Goal: Task Accomplishment & Management: Manage account settings

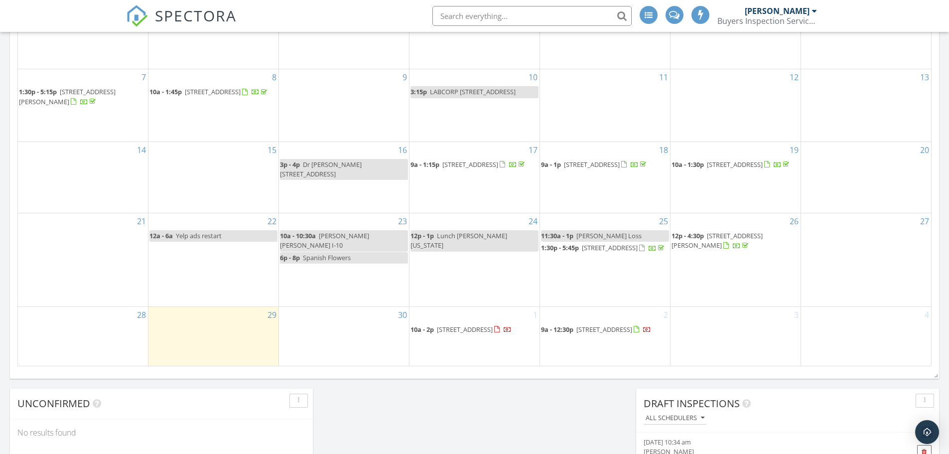
scroll to position [922, 964]
click at [848, 336] on div "4" at bounding box center [866, 336] width 130 height 59
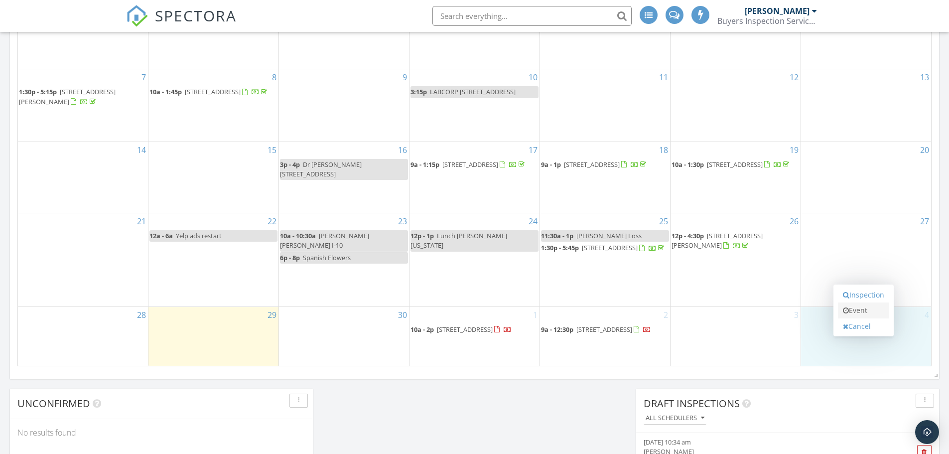
click at [866, 307] on link "Event" at bounding box center [863, 310] width 51 height 16
select select "9"
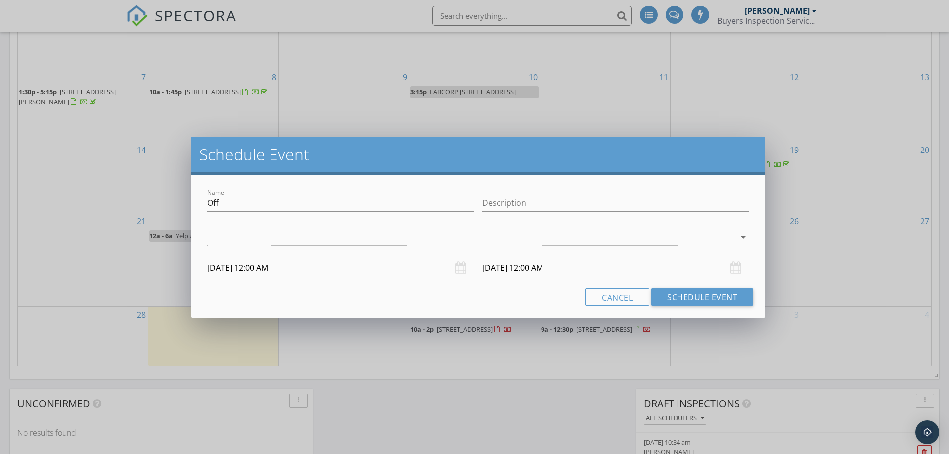
click at [283, 271] on input "10/04/2025 12:00 AM" at bounding box center [340, 267] width 267 height 24
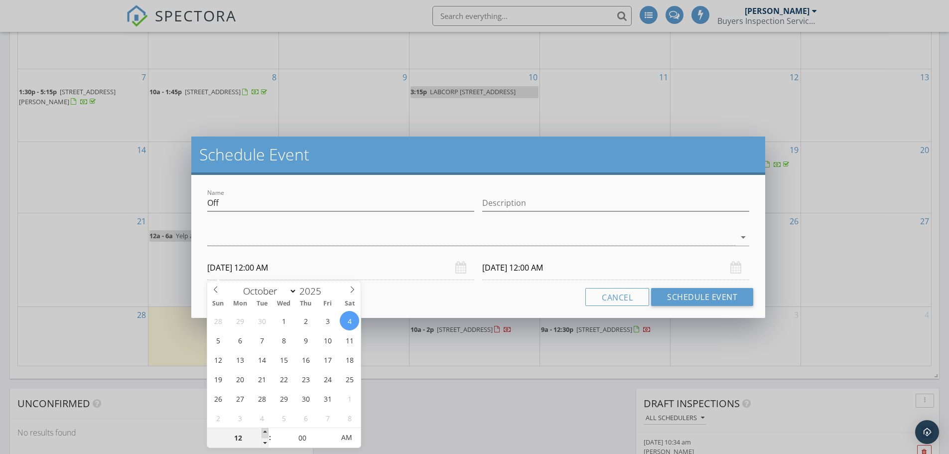
type input "01"
type input "10/04/2025 1:00 AM"
click at [263, 432] on span at bounding box center [264, 433] width 7 height 10
type input "10/05/2025 1:00 AM"
type input "02"
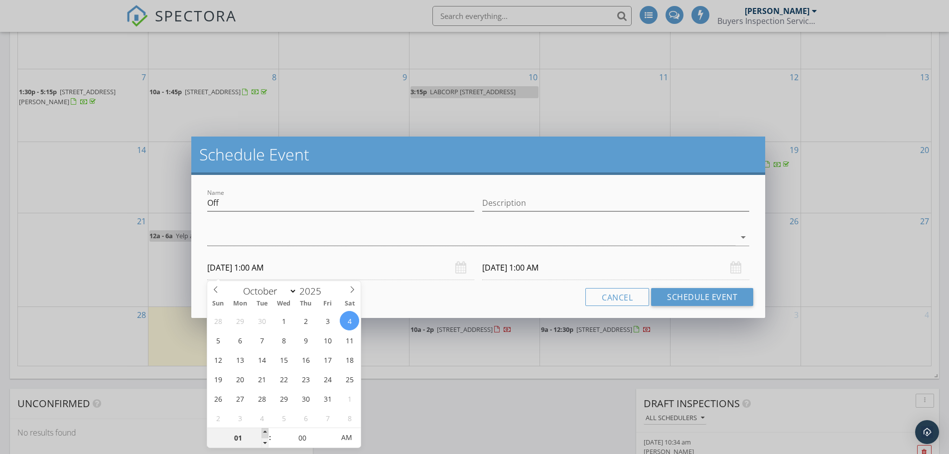
type input "10/04/2025 2:00 AM"
click at [263, 432] on span at bounding box center [264, 433] width 7 height 10
type input "03"
type input "10/04/2025 3:00 AM"
click at [263, 432] on span at bounding box center [264, 433] width 7 height 10
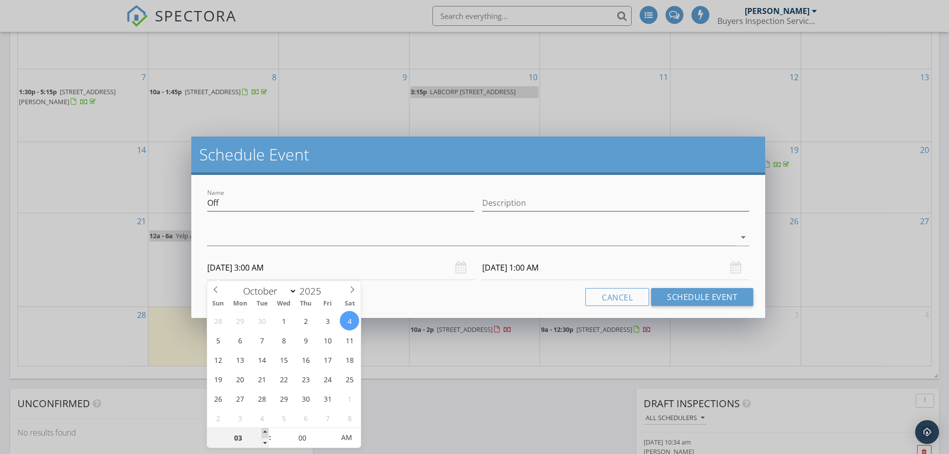
type input "10/05/2025 3:00 AM"
type input "04"
type input "10/04/2025 4:00 AM"
click at [263, 432] on span at bounding box center [264, 433] width 7 height 10
type input "05"
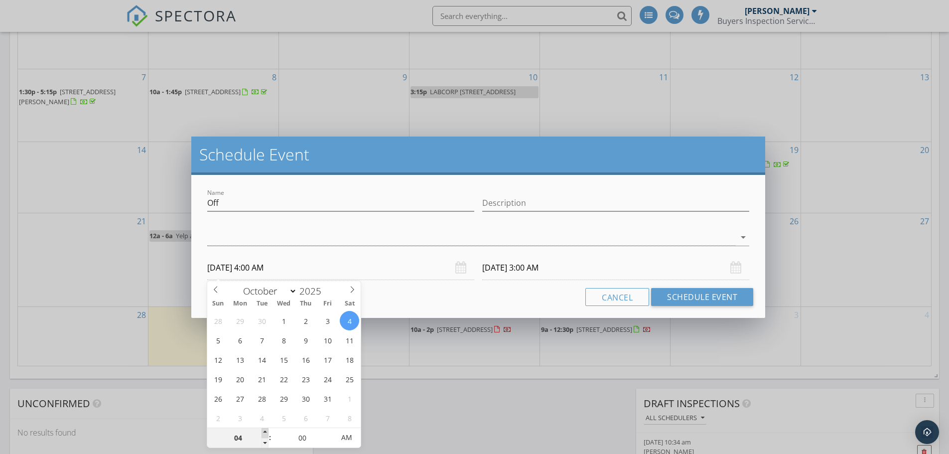
type input "10/04/2025 5:00 AM"
click at [263, 432] on span at bounding box center [264, 433] width 7 height 10
type input "10/05/2025 5:00 AM"
type input "06"
type input "10/04/2025 6:00 AM"
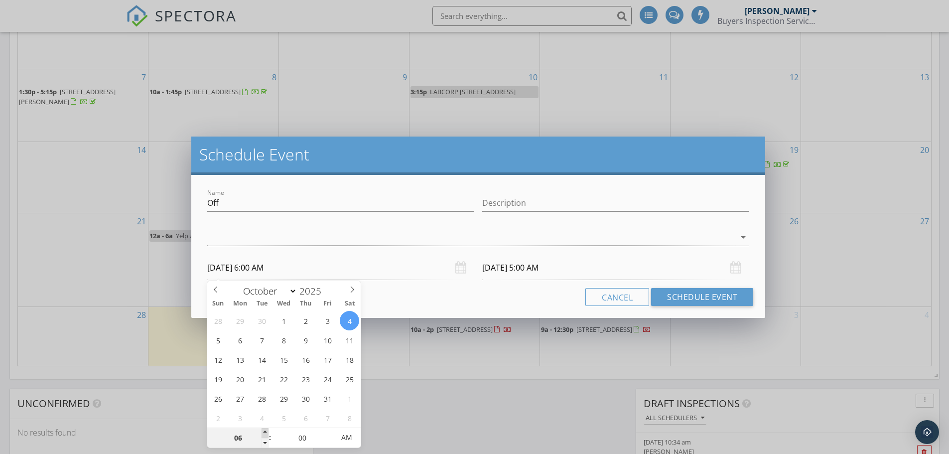
click at [263, 432] on span at bounding box center [264, 433] width 7 height 10
type input "07"
type input "10/04/2025 7:00 AM"
click at [263, 432] on span at bounding box center [264, 433] width 7 height 10
type input "10/05/2025 7:00 AM"
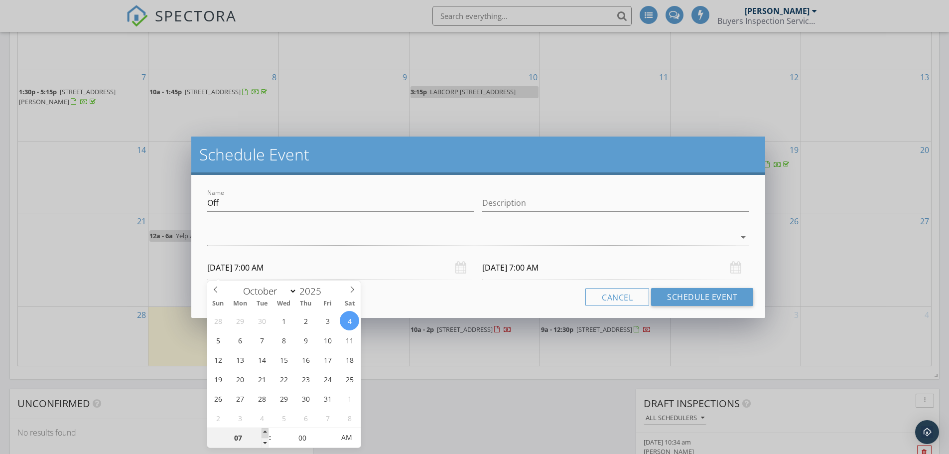
type input "08"
type input "10/04/2025 8:00 AM"
click at [263, 432] on span at bounding box center [264, 433] width 7 height 10
type input "10/05/2025 8:00 AM"
type input "07"
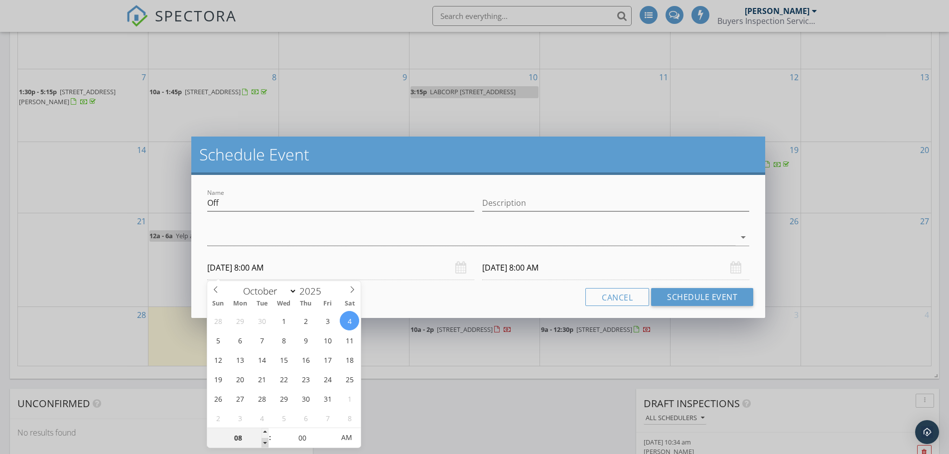
type input "10/04/2025 7:00 AM"
click at [264, 438] on span at bounding box center [264, 443] width 7 height 10
type input "10/05/2025 7:00 AM"
type input "05"
type input "10/04/2025 7:05 AM"
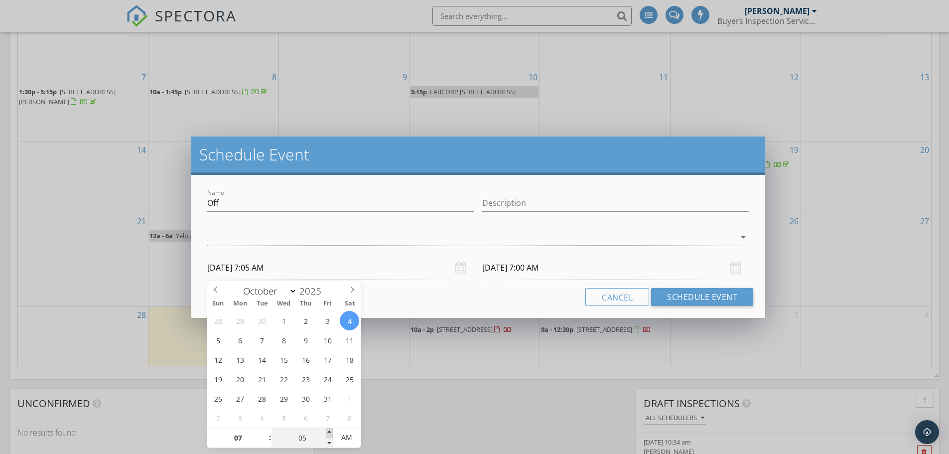
click at [329, 430] on span at bounding box center [329, 433] width 7 height 10
type input "10"
type input "10/04/2025 7:10 AM"
click at [329, 430] on span at bounding box center [329, 433] width 7 height 10
type input "15"
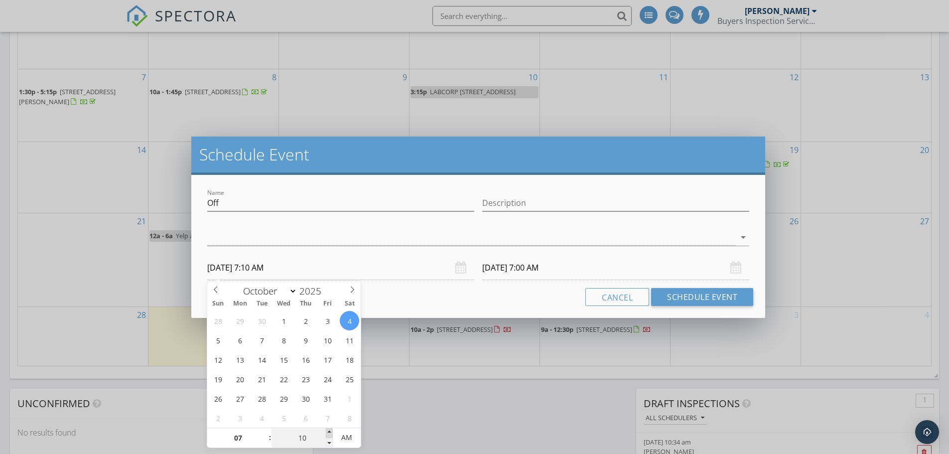
type input "10/04/2025 7:15 AM"
click at [329, 430] on span at bounding box center [329, 433] width 7 height 10
type input "20"
type input "10/04/2025 7:20 AM"
click at [329, 430] on span at bounding box center [329, 433] width 7 height 10
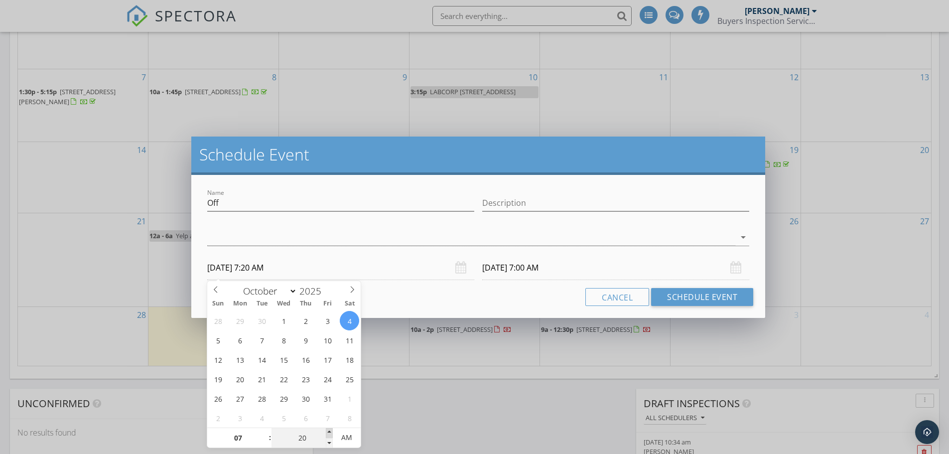
type input "25"
type input "10/04/2025 7:25 AM"
click at [329, 430] on span at bounding box center [329, 433] width 7 height 10
type input "30"
type input "10/04/2025 7:30 AM"
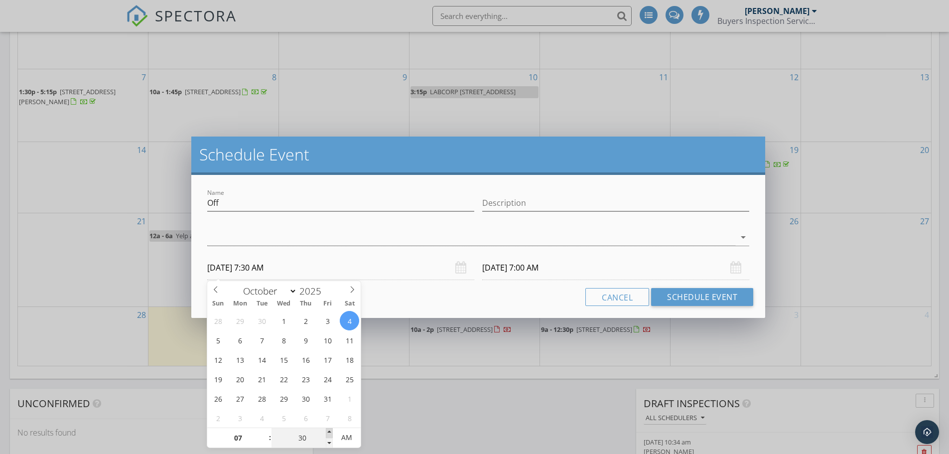
click at [329, 430] on span at bounding box center [329, 433] width 7 height 10
click at [282, 234] on div at bounding box center [471, 237] width 528 height 16
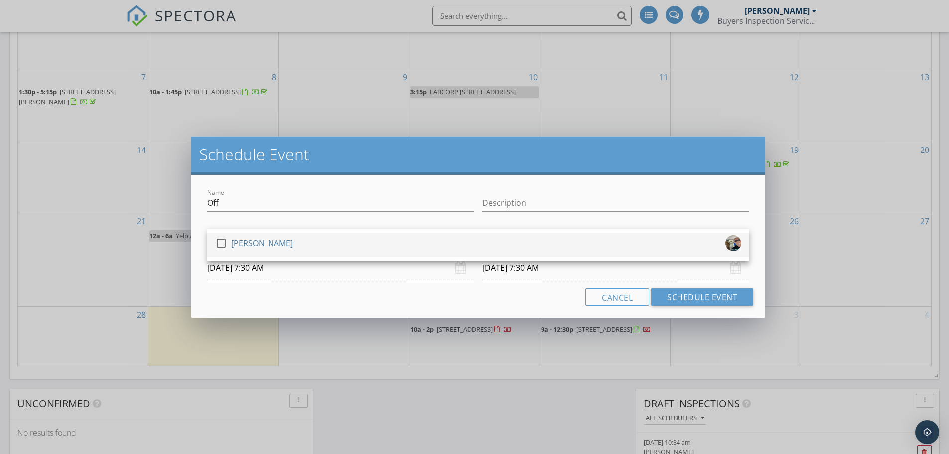
click at [226, 241] on div at bounding box center [221, 243] width 17 height 17
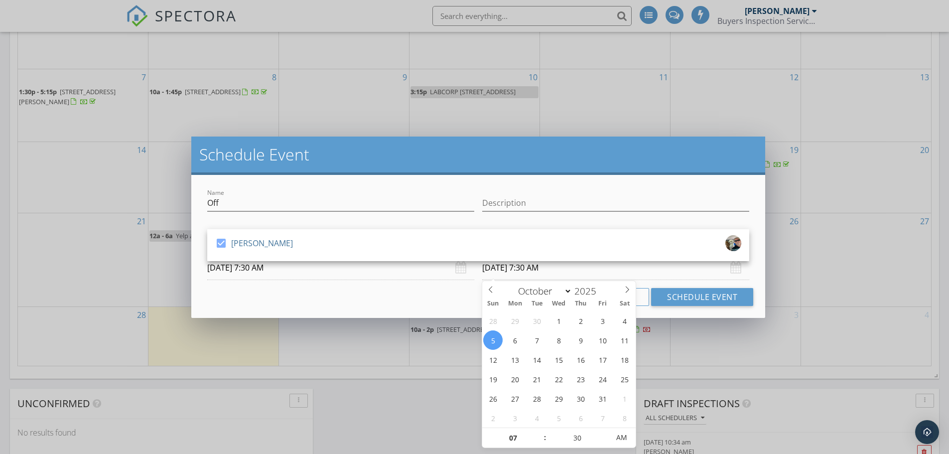
click at [574, 271] on input "10/05/2025 7:30 AM" at bounding box center [615, 267] width 267 height 24
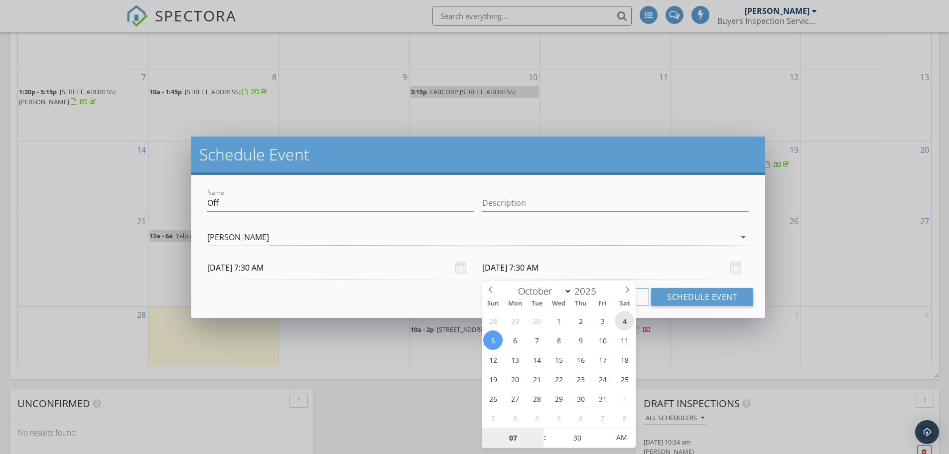
type input "10/04/2025 7:30 AM"
type input "08"
type input "10/04/2025 8:30 AM"
click at [539, 433] on span at bounding box center [539, 433] width 7 height 10
type input "09"
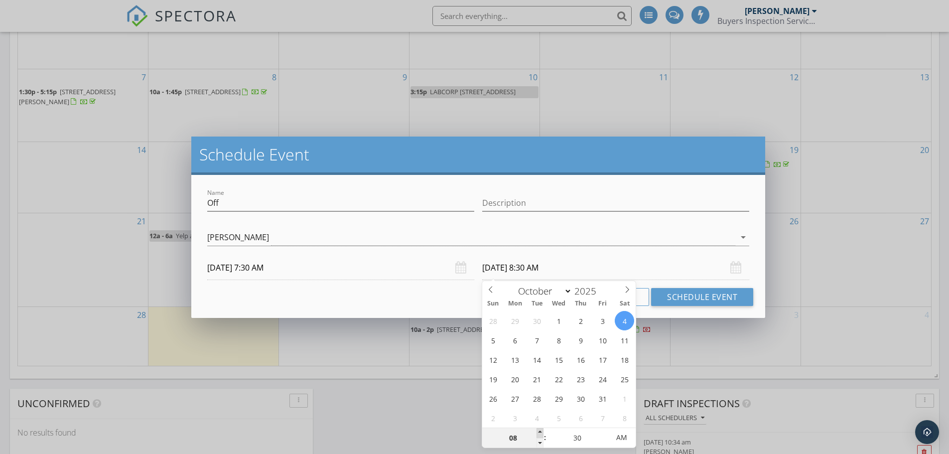
type input "10/04/2025 9:30 AM"
click at [539, 433] on span at bounding box center [539, 433] width 7 height 10
type input "10"
type input "10/04/2025 10:30 AM"
click at [539, 433] on span at bounding box center [539, 433] width 7 height 10
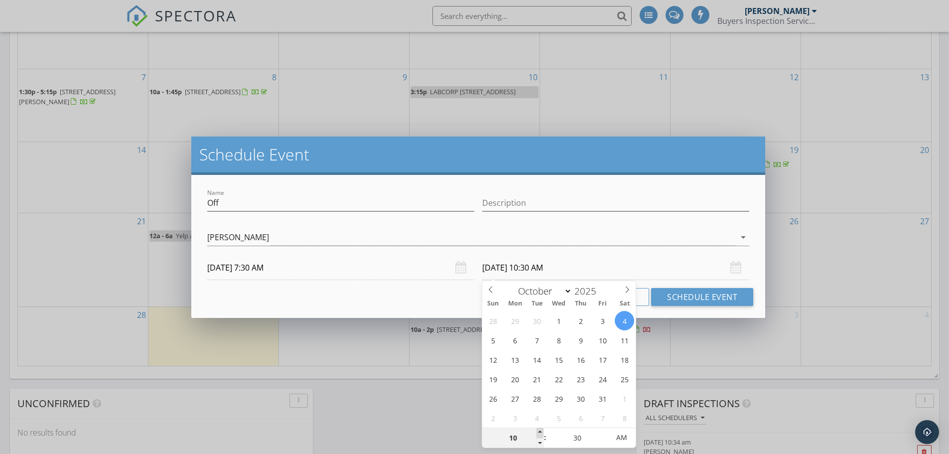
type input "11"
type input "10/04/2025 11:30 AM"
click at [539, 433] on span at bounding box center [539, 433] width 7 height 10
type input "12"
type input "10/04/2025 12:30 PM"
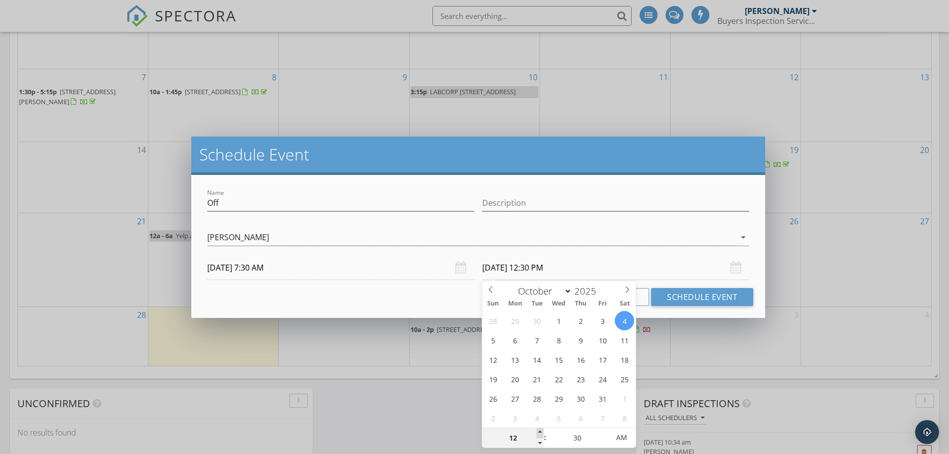
click at [539, 433] on span at bounding box center [539, 433] width 7 height 10
type input "01"
type input "10/04/2025 1:30 PM"
click at [539, 433] on span at bounding box center [539, 433] width 7 height 10
type input "02"
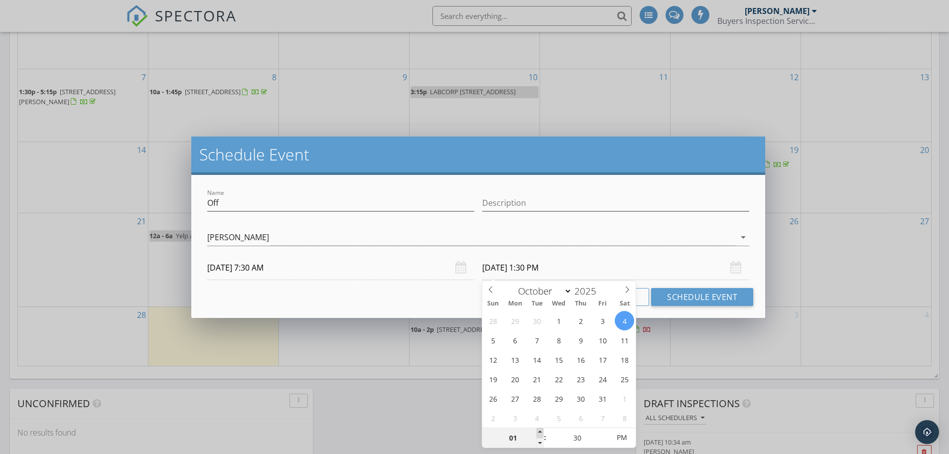
type input "10/04/2025 2:30 PM"
click at [539, 433] on span at bounding box center [539, 433] width 7 height 10
type input "03"
type input "10/04/2025 3:30 PM"
click at [539, 433] on span at bounding box center [539, 433] width 7 height 10
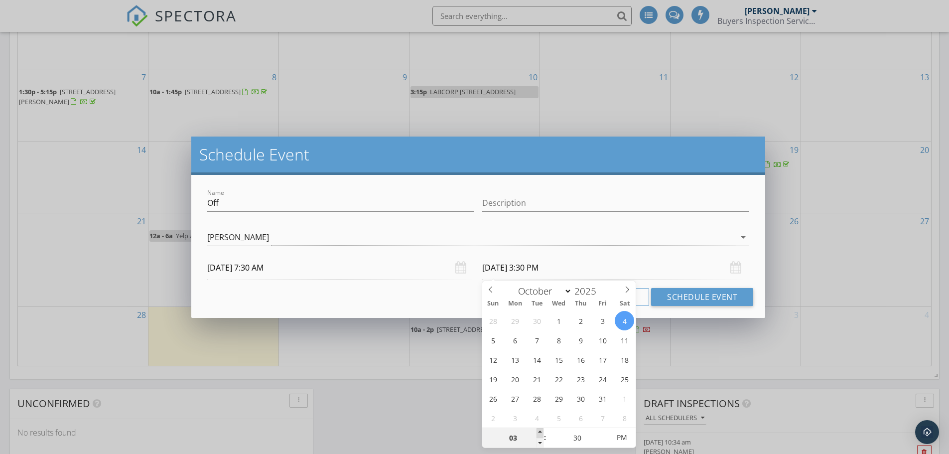
type input "04"
type input "10/04/2025 4:30 PM"
click at [539, 433] on span at bounding box center [539, 433] width 7 height 10
type input "05"
type input "10/04/2025 5:30 PM"
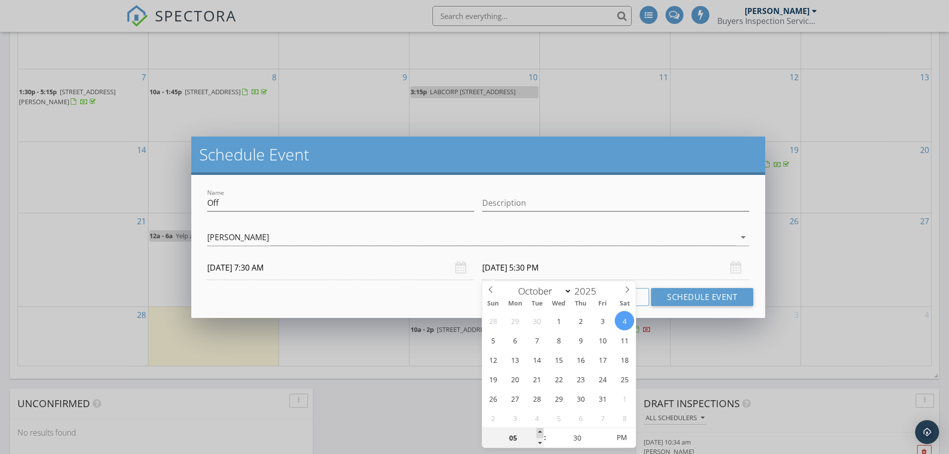
click at [539, 433] on span at bounding box center [539, 433] width 7 height 10
type input "04"
type input "10/04/2025 4:30 PM"
click at [541, 443] on span at bounding box center [539, 443] width 7 height 10
type input "05"
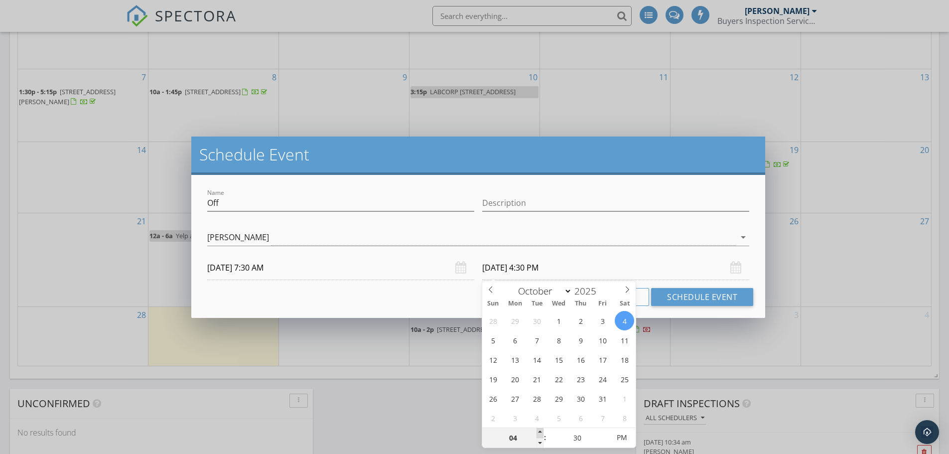
type input "10/04/2025 5:30 PM"
click at [541, 430] on span at bounding box center [539, 433] width 7 height 10
click at [680, 297] on button "Schedule Event" at bounding box center [702, 297] width 102 height 18
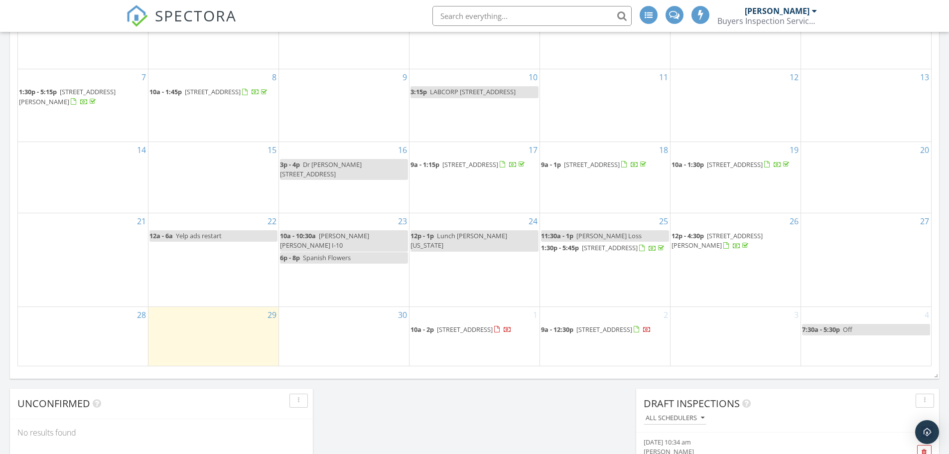
click at [864, 324] on link "7:30a - 5:30p Off" at bounding box center [866, 329] width 128 height 11
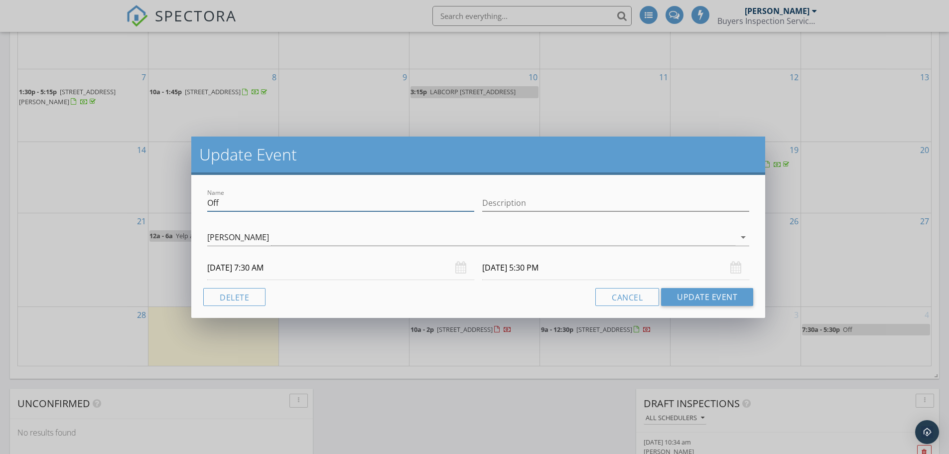
click at [315, 207] on input "Off" at bounding box center [340, 203] width 267 height 16
click at [287, 205] on input "Off" at bounding box center [340, 203] width 267 height 16
type input "O"
paste input "11451 Katy Freeway, Suite 650, Houston, TX 77079"
type input "11451 Katy Freeway, Suite 650, Houston, TX 77079"
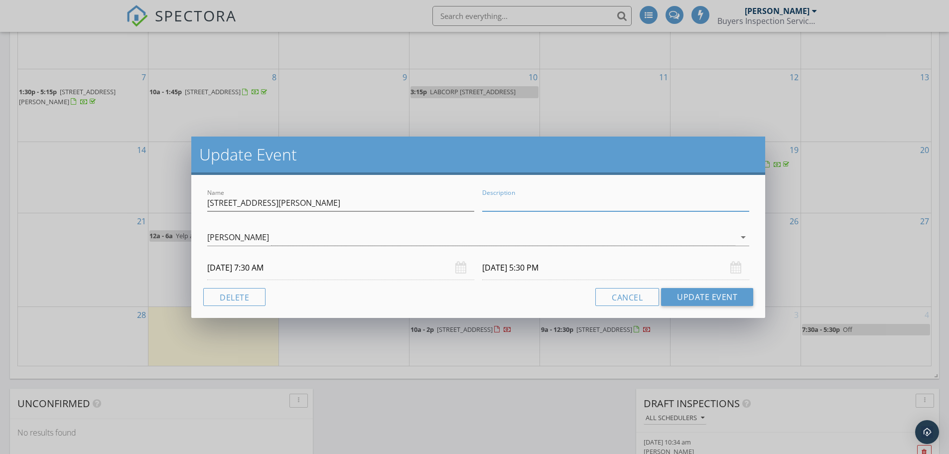
click at [526, 207] on input "Description" at bounding box center [615, 203] width 267 height 16
type input "TWA"
click at [707, 300] on button "Update Event" at bounding box center [707, 297] width 92 height 18
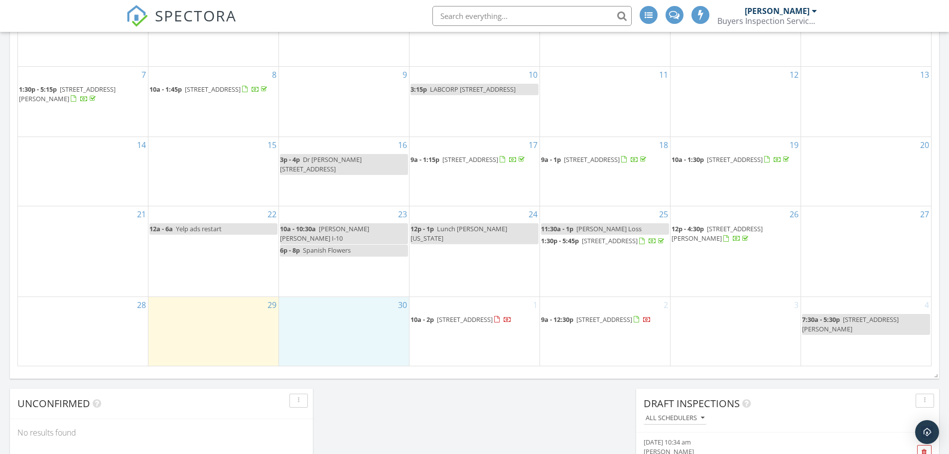
click at [337, 327] on div "30" at bounding box center [344, 331] width 130 height 69
click at [344, 287] on link "Inspection" at bounding box center [343, 286] width 51 height 16
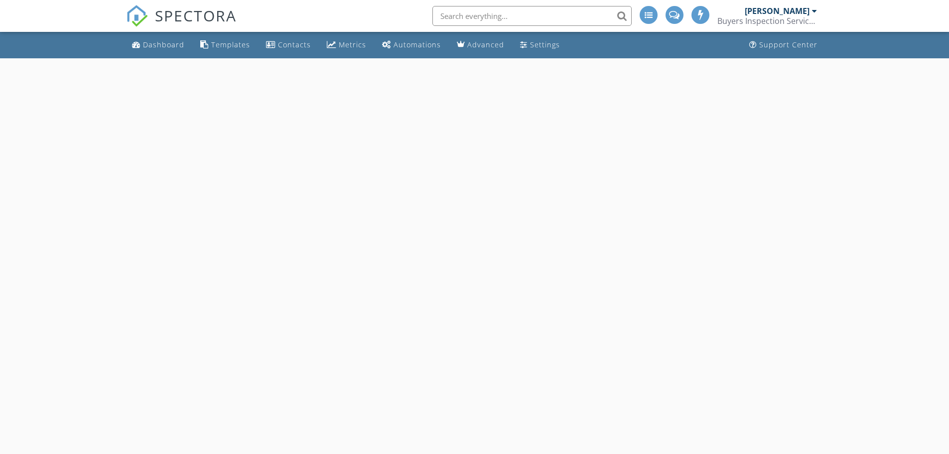
select select "8"
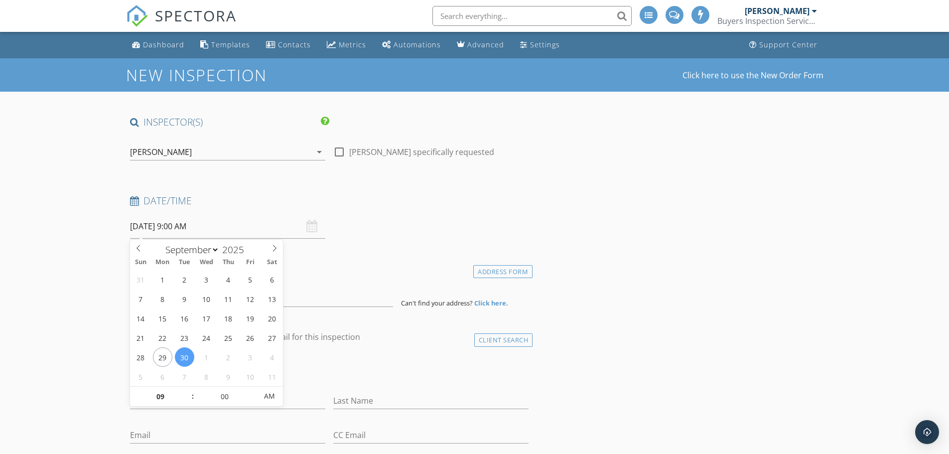
click at [243, 221] on input "09/30/2025 9:00 AM" at bounding box center [227, 226] width 195 height 24
type input "10"
type input "09/30/2025 10:00 AM"
click at [190, 391] on span at bounding box center [187, 391] width 7 height 10
click at [339, 283] on input at bounding box center [261, 294] width 263 height 24
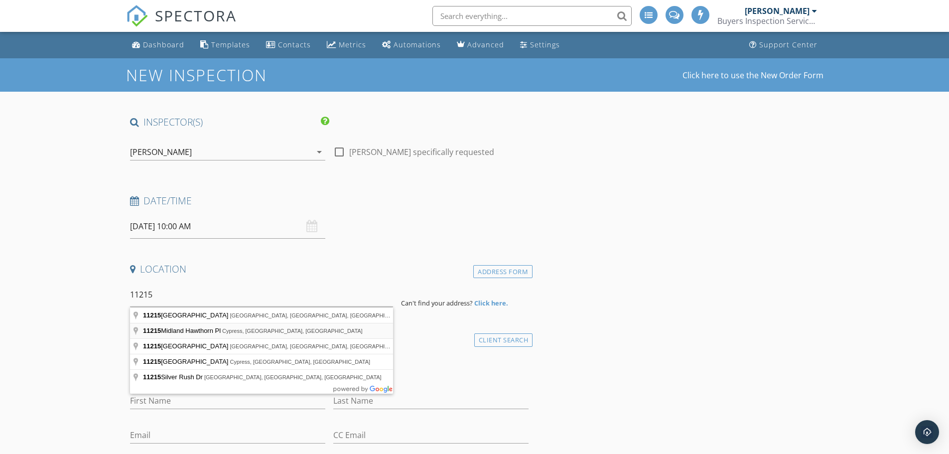
type input "11215 Midland Hawthorn Pl, Cypress, TX, USA"
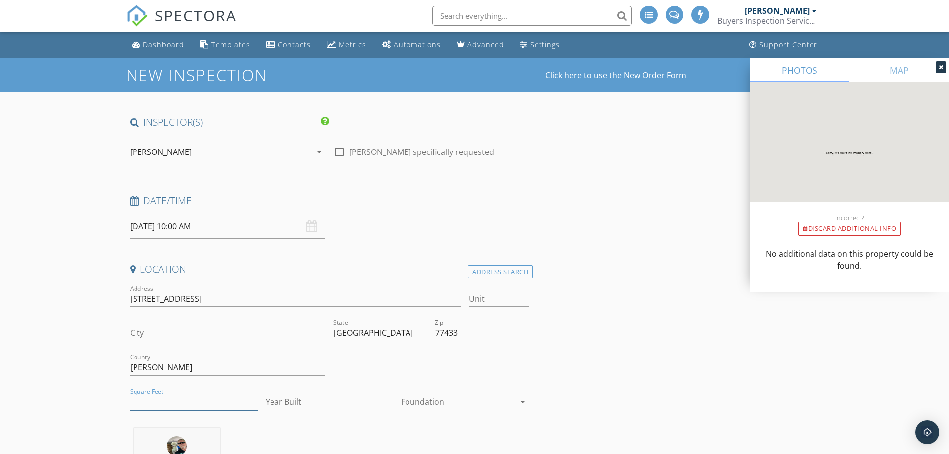
click at [205, 397] on input "Square Feet" at bounding box center [193, 401] width 127 height 16
type input "2262"
click at [275, 399] on input "Year Built" at bounding box center [328, 401] width 127 height 16
type input "2025"
click at [441, 395] on div at bounding box center [458, 401] width 114 height 16
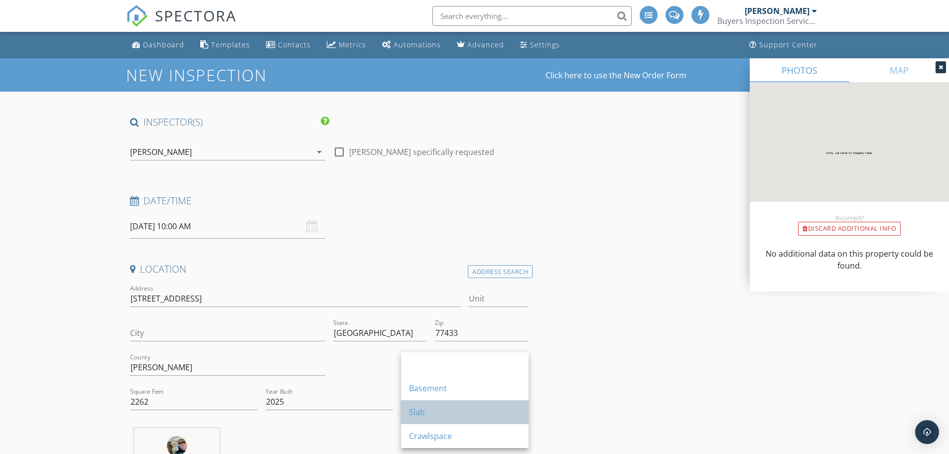
click at [425, 409] on div "Slab" at bounding box center [465, 412] width 112 height 12
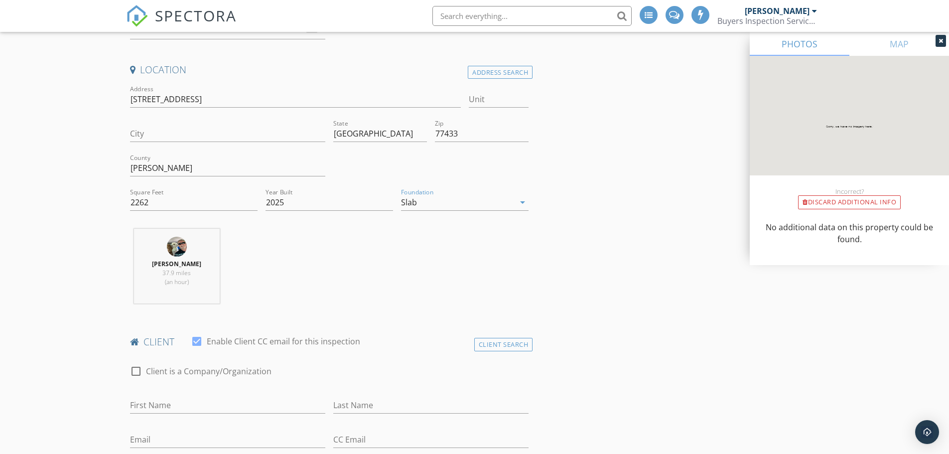
scroll to position [249, 0]
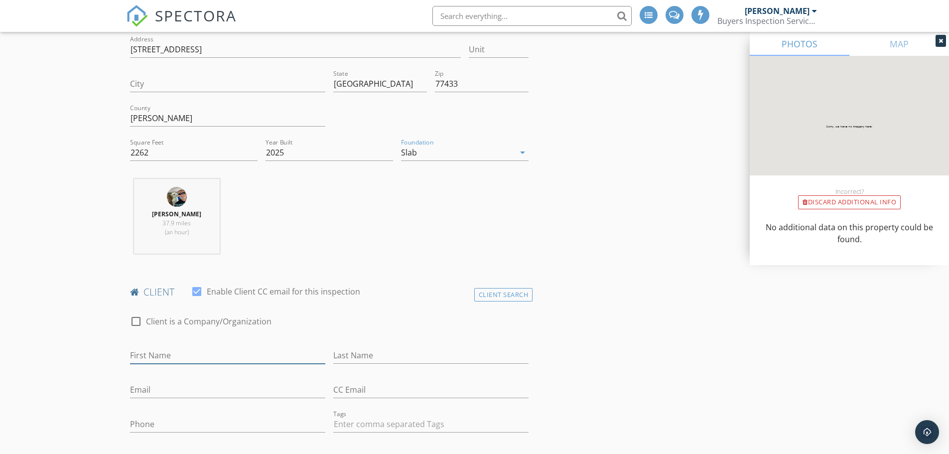
click at [238, 354] on input "First Name" at bounding box center [227, 355] width 195 height 16
type input "Adriana"
type input "Garcia"
type input "ag4rc7a@gmail.com"
click at [233, 414] on div "Phone" at bounding box center [227, 426] width 195 height 32
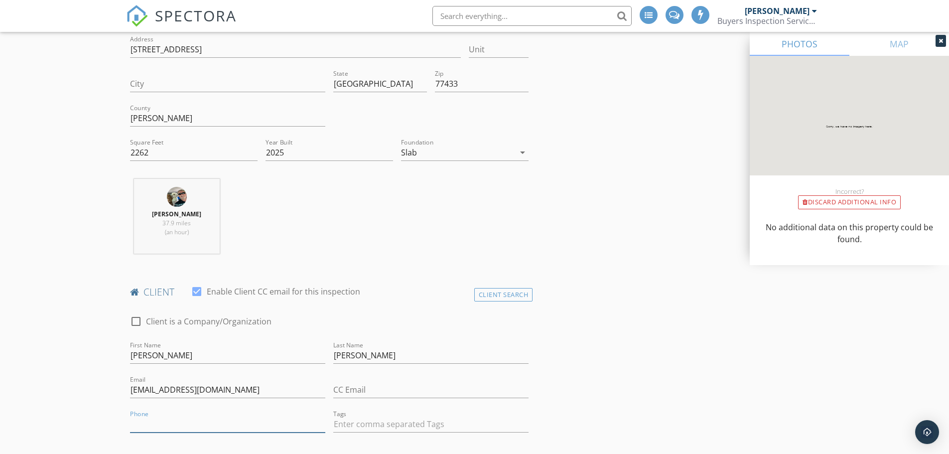
click at [232, 418] on input "Phone" at bounding box center [227, 424] width 195 height 16
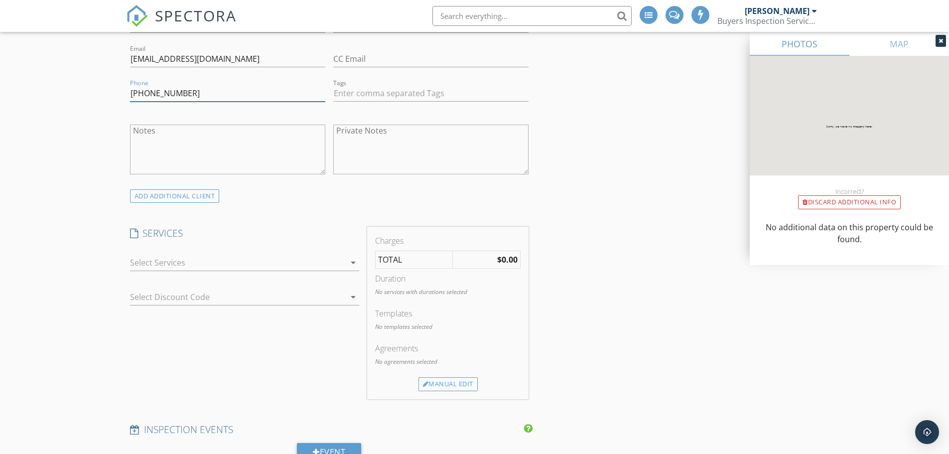
scroll to position [598, 0]
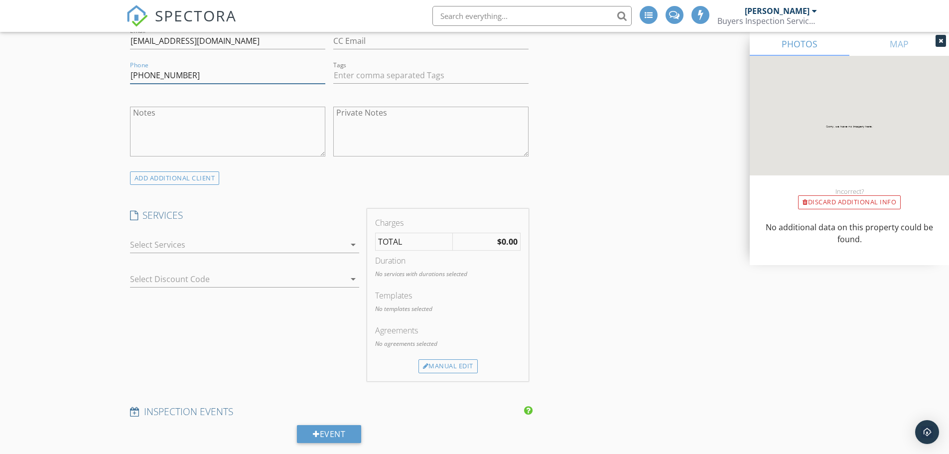
type input "281-798-3850"
click at [353, 245] on icon "arrow_drop_down" at bounding box center [353, 245] width 12 height 12
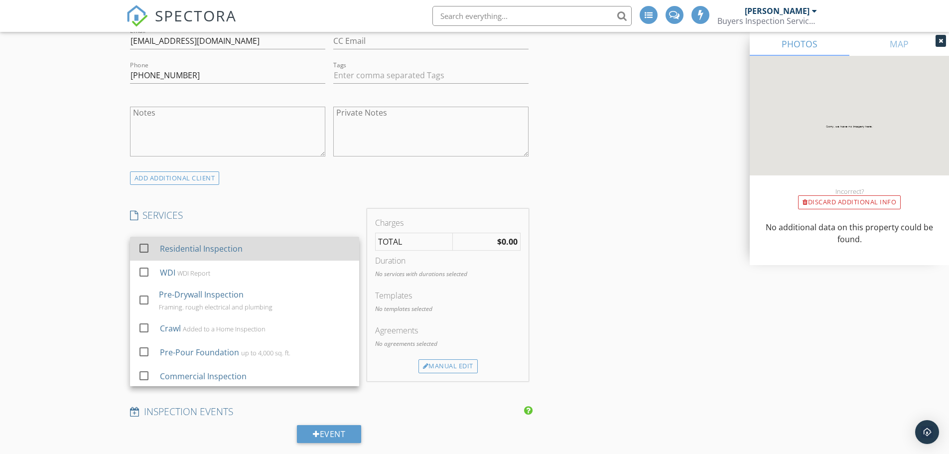
click at [222, 253] on div "Residential Inspection" at bounding box center [200, 248] width 83 height 12
checkbox input "false"
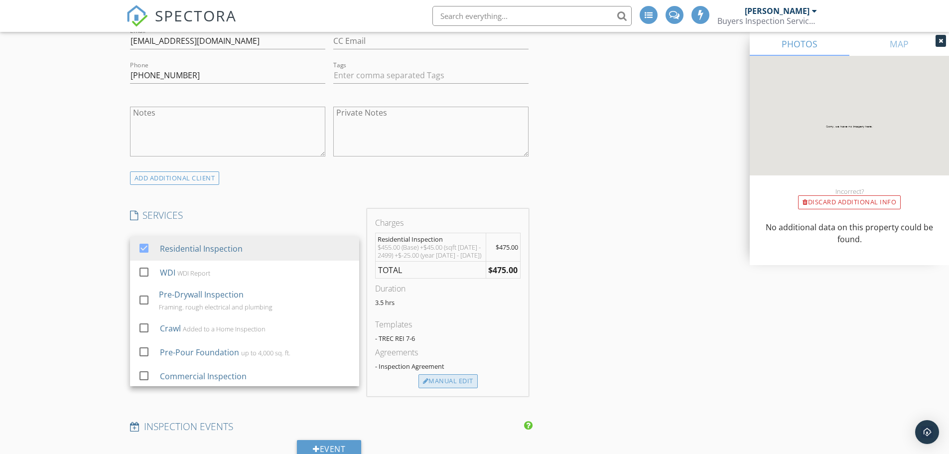
click at [456, 381] on div "Manual Edit" at bounding box center [447, 381] width 59 height 14
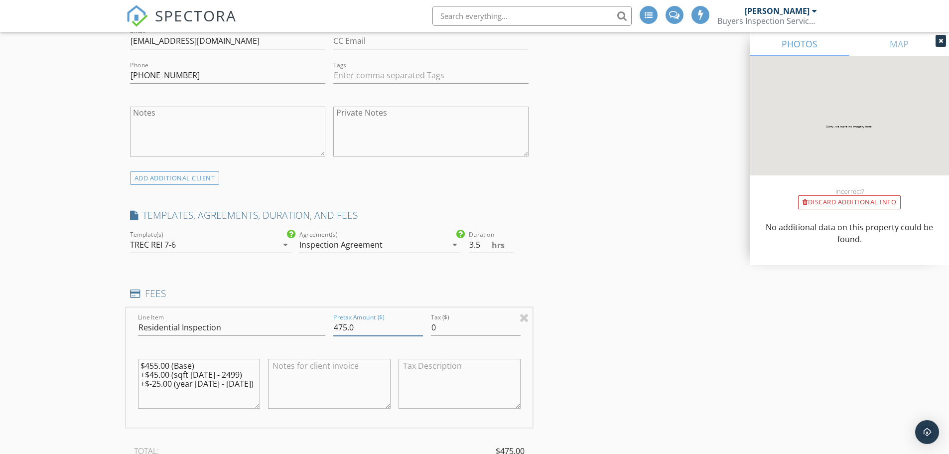
drag, startPoint x: 363, startPoint y: 328, endPoint x: 334, endPoint y: 323, distance: 29.7
click at [334, 323] on input "475.0" at bounding box center [378, 327] width 90 height 16
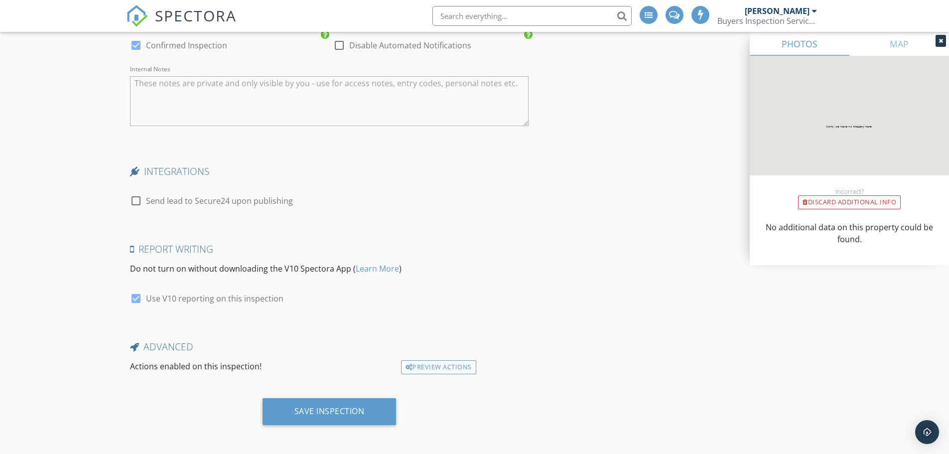
scroll to position [1608, 0]
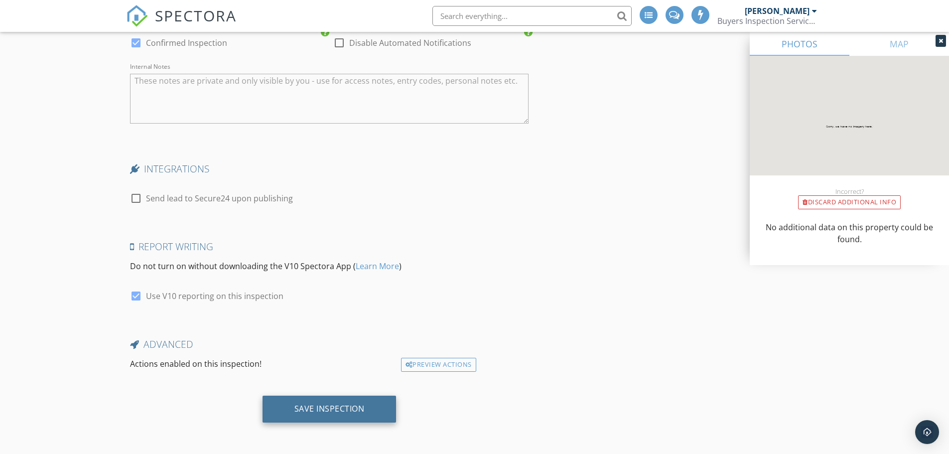
type input "410.00"
click at [298, 411] on div "Save Inspection" at bounding box center [329, 408] width 70 height 10
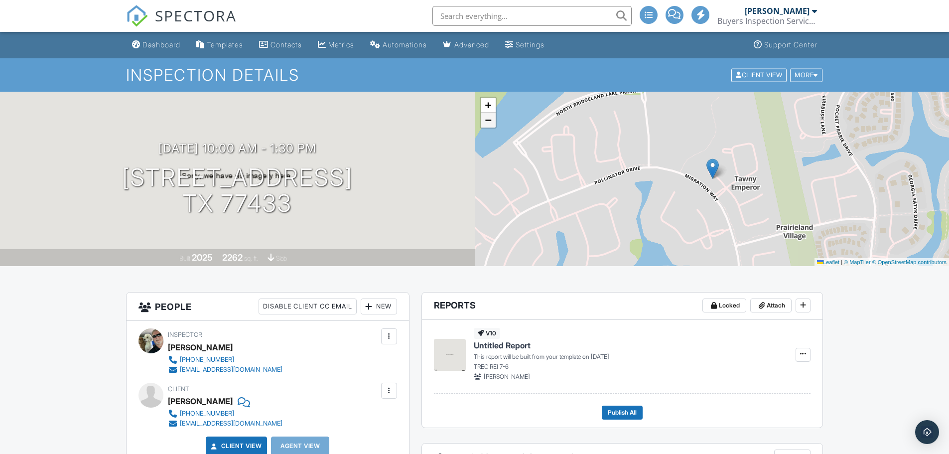
click at [490, 117] on span "−" at bounding box center [487, 120] width 6 height 12
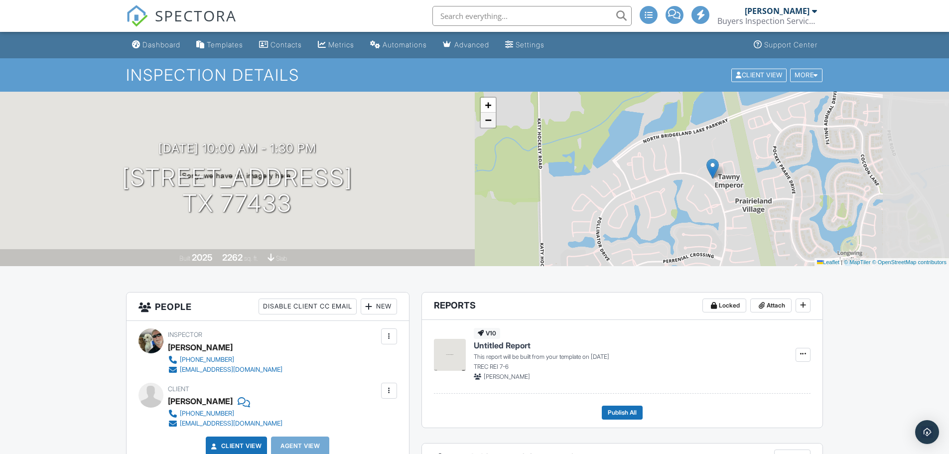
click at [490, 117] on span "−" at bounding box center [487, 120] width 6 height 12
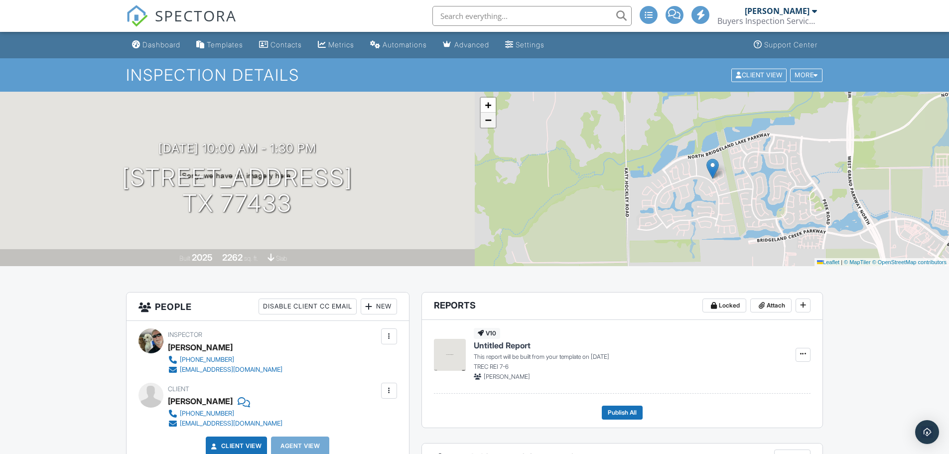
click at [490, 120] on span "−" at bounding box center [487, 120] width 6 height 12
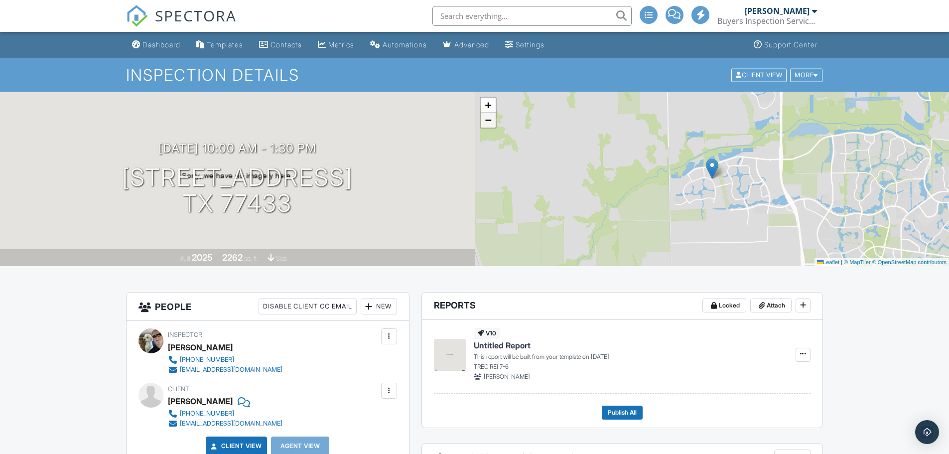
click at [490, 120] on span "−" at bounding box center [487, 120] width 6 height 12
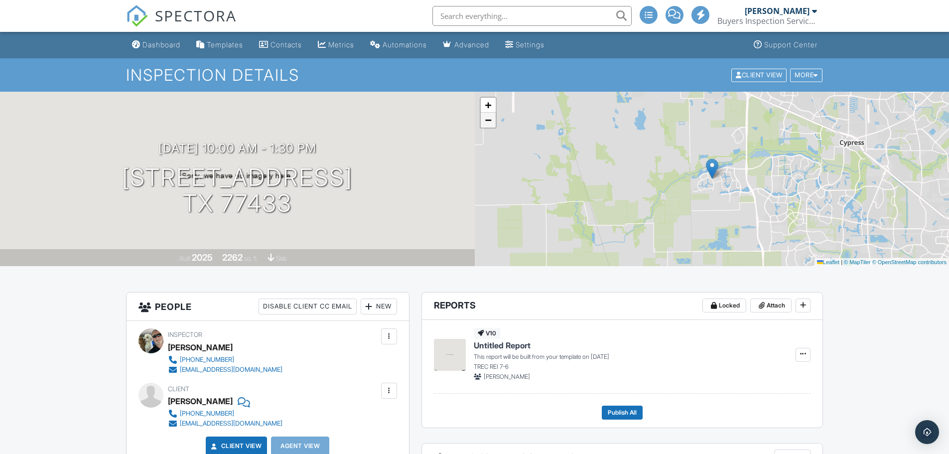
click at [490, 120] on span "−" at bounding box center [487, 120] width 6 height 12
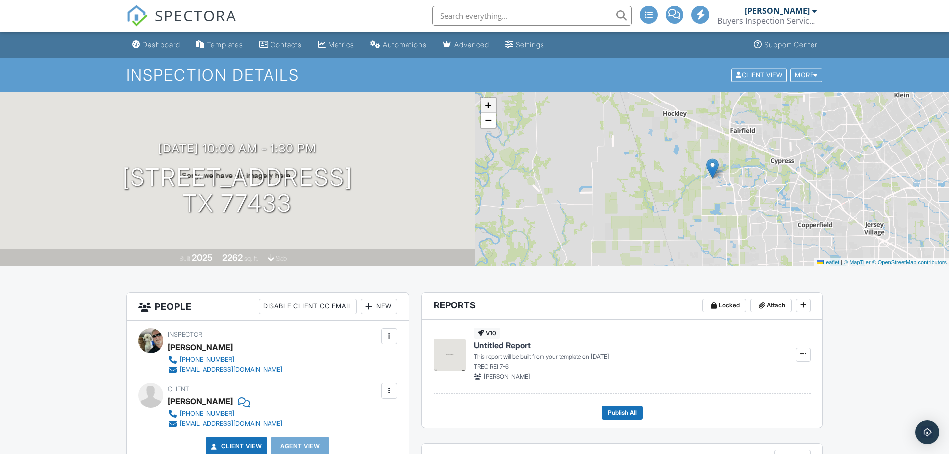
click at [488, 104] on span "+" at bounding box center [487, 105] width 6 height 12
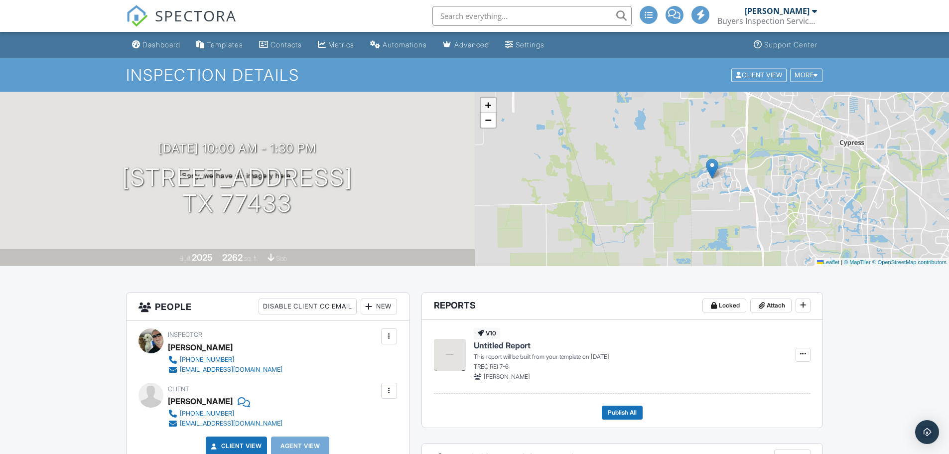
click at [488, 104] on span "+" at bounding box center [487, 105] width 6 height 12
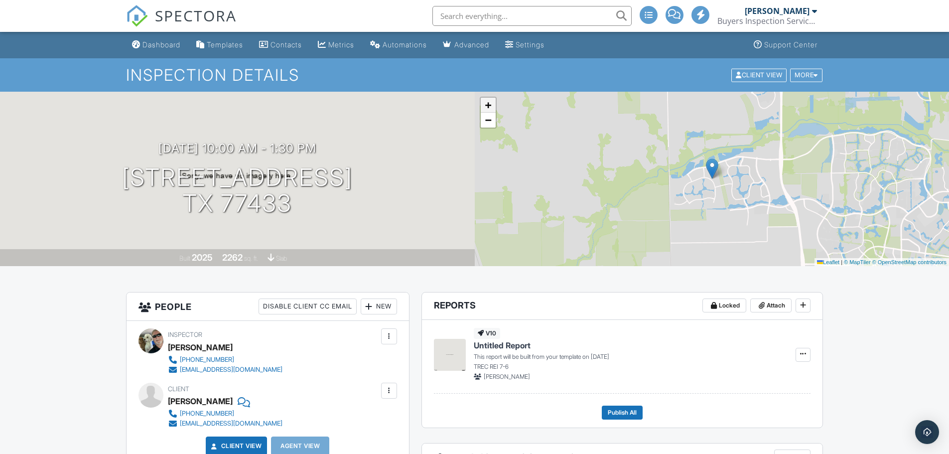
click at [488, 104] on span "+" at bounding box center [487, 105] width 6 height 12
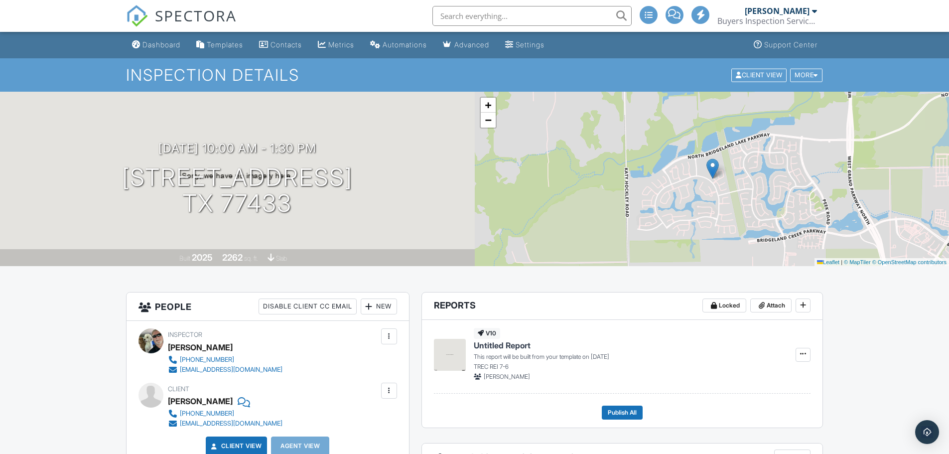
scroll to position [50, 0]
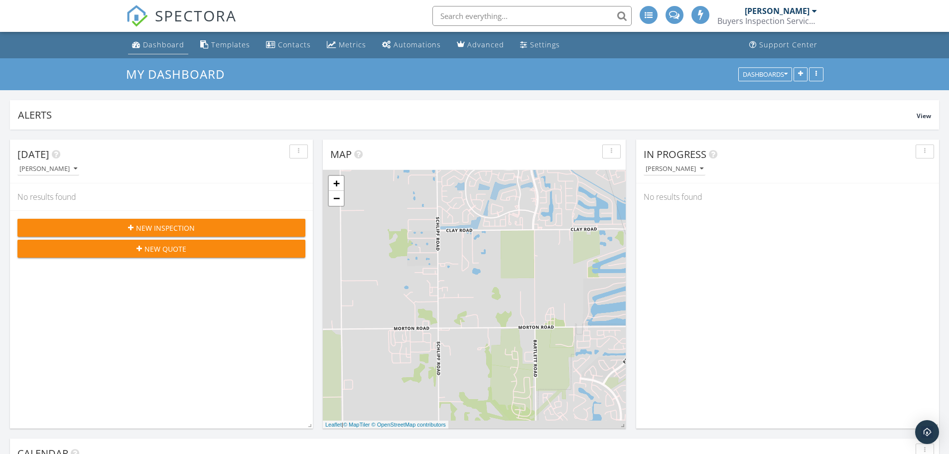
click at [172, 43] on div "Dashboard" at bounding box center [163, 44] width 41 height 9
click at [354, 43] on div "Metrics" at bounding box center [352, 44] width 27 height 9
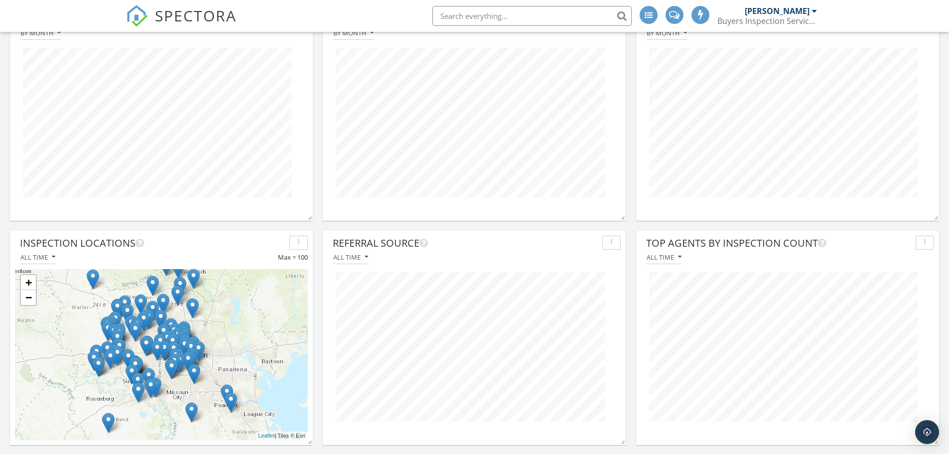
scroll to position [134, 0]
